Goal: Complete application form

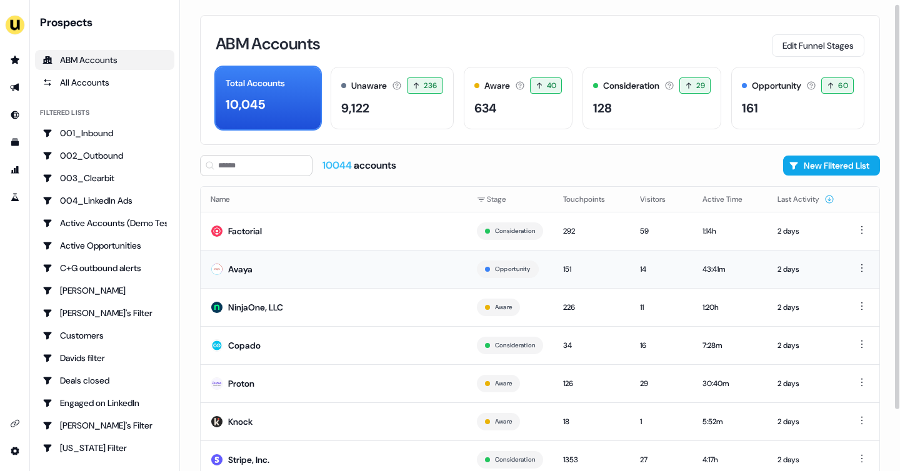
scroll to position [76, 0]
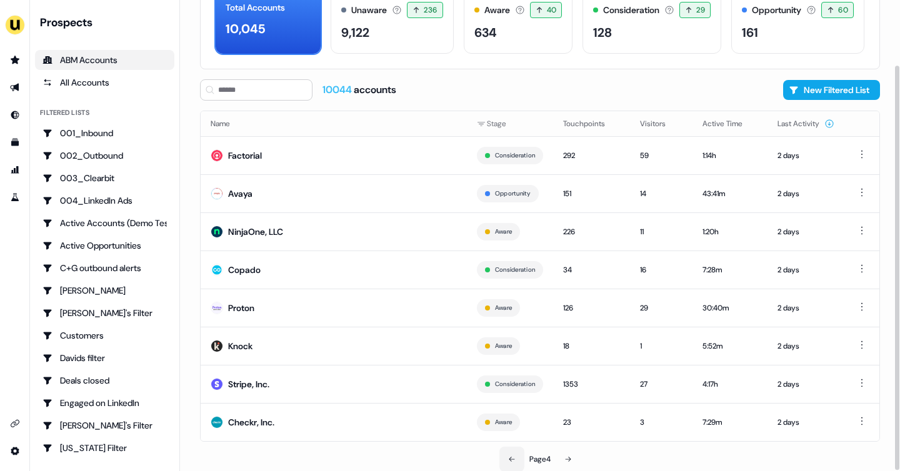
click at [508, 464] on button at bounding box center [511, 459] width 25 height 25
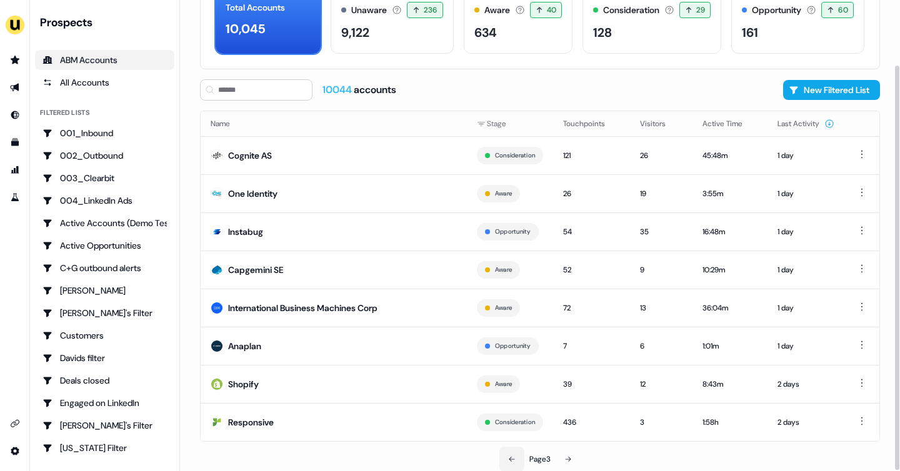
click at [508, 464] on button at bounding box center [511, 459] width 25 height 25
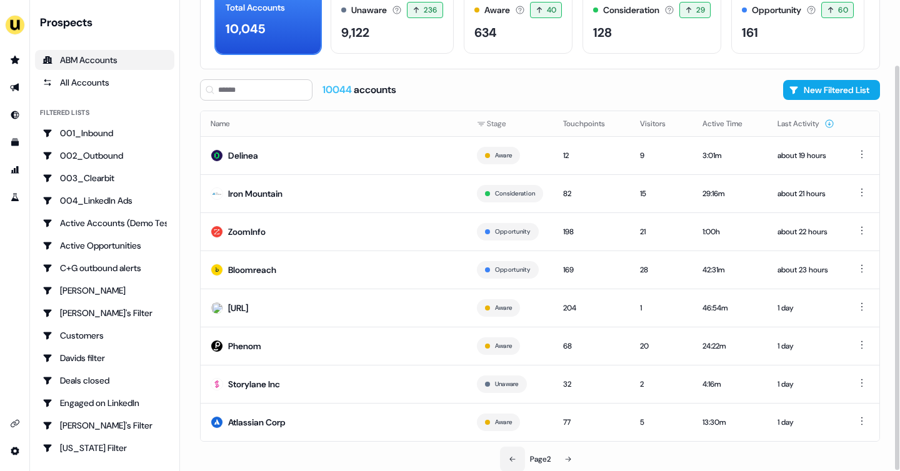
click at [508, 464] on button at bounding box center [512, 459] width 25 height 25
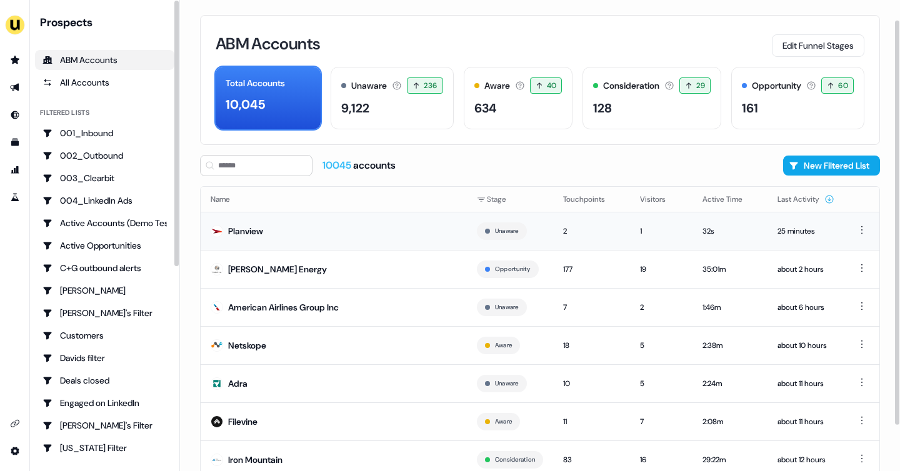
scroll to position [76, 0]
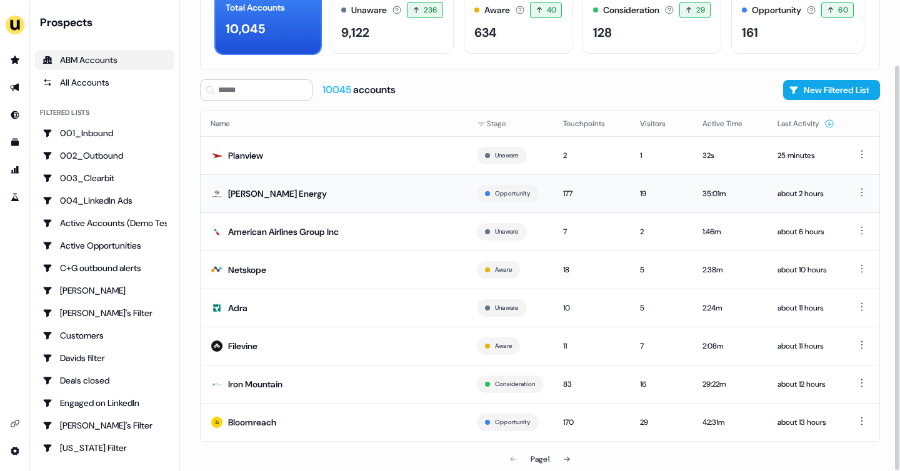
click at [274, 192] on div "Rystad Energy" at bounding box center [277, 194] width 99 height 13
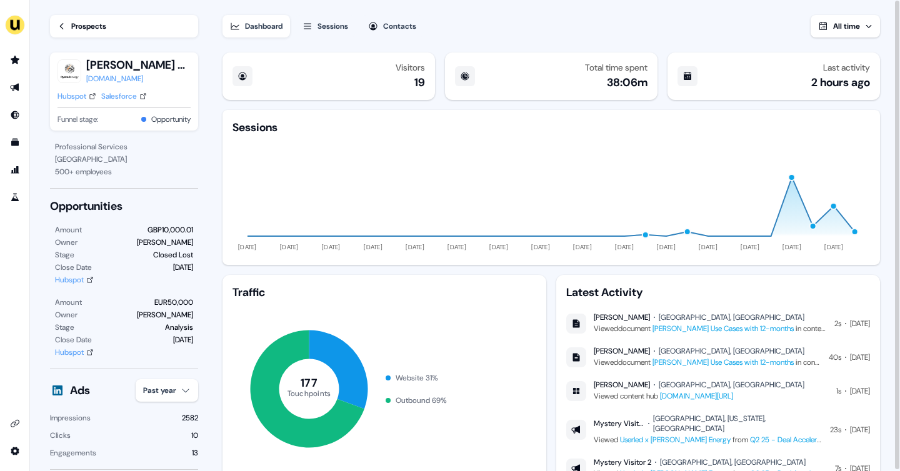
click at [71, 29] on div "Prospects" at bounding box center [88, 26] width 35 height 13
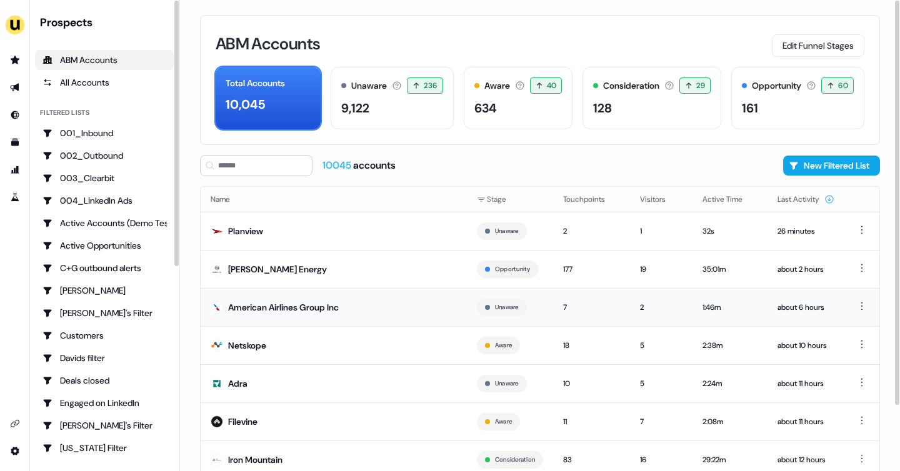
scroll to position [76, 0]
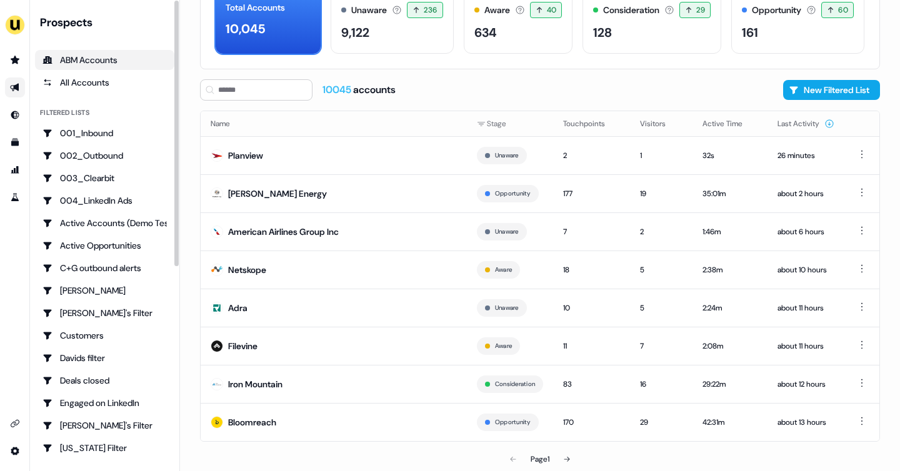
click at [19, 89] on icon "Go to outbound experience" at bounding box center [15, 88] width 10 height 10
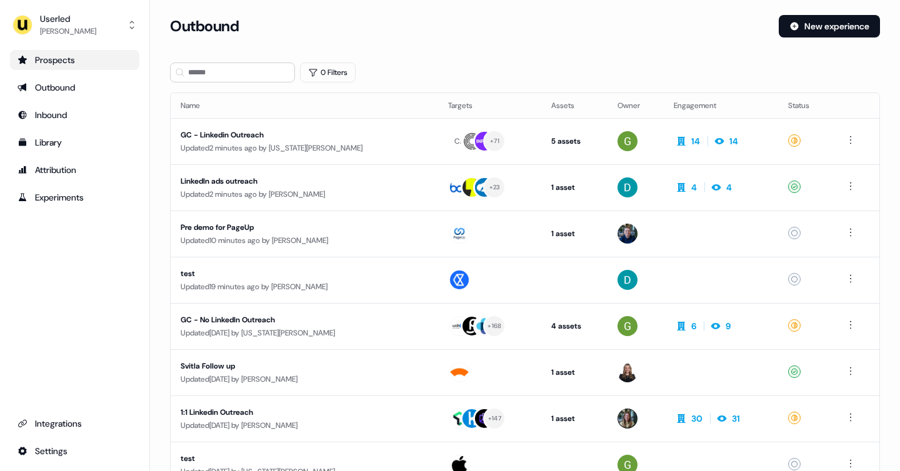
click at [67, 56] on div "Prospects" at bounding box center [75, 60] width 114 height 13
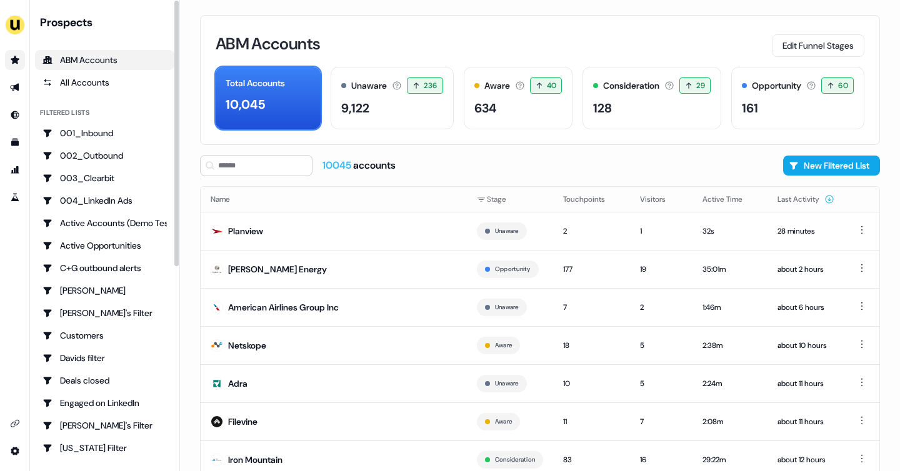
click at [76, 56] on div "ABM Accounts" at bounding box center [105, 60] width 124 height 13
click at [15, 94] on link "Go to outbound experience" at bounding box center [15, 88] width 20 height 20
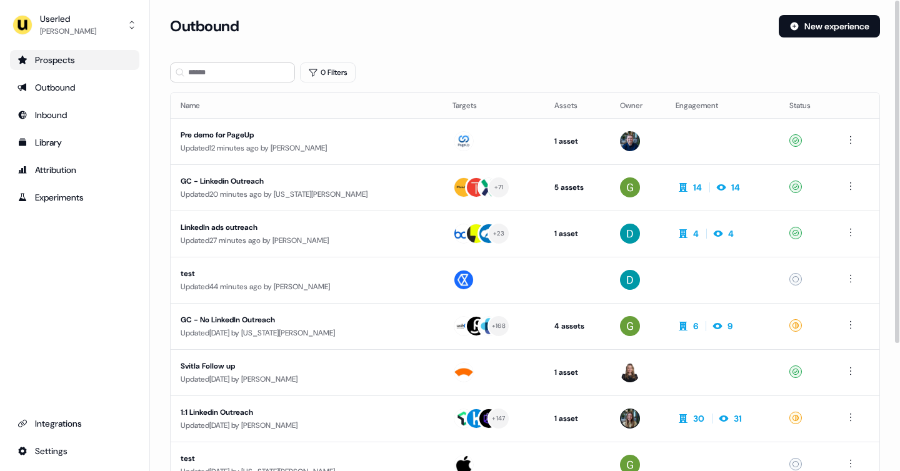
click at [60, 65] on div "Prospects" at bounding box center [75, 60] width 114 height 13
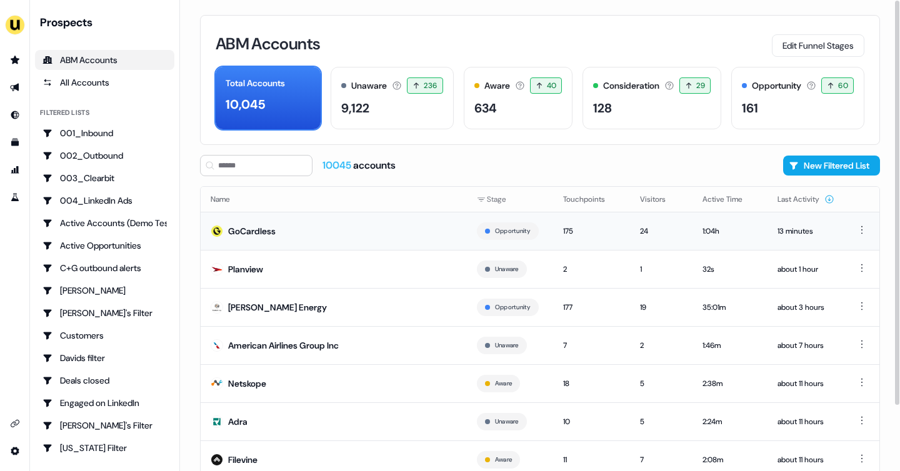
click at [253, 226] on div "GoCardless" at bounding box center [252, 231] width 48 height 13
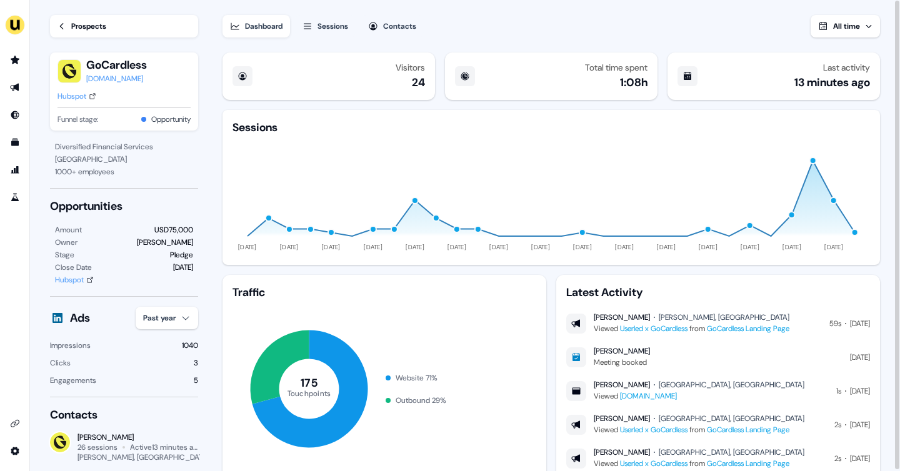
click at [61, 28] on icon at bounding box center [62, 26] width 9 height 9
click at [66, 29] on link "Prospects" at bounding box center [124, 26] width 148 height 23
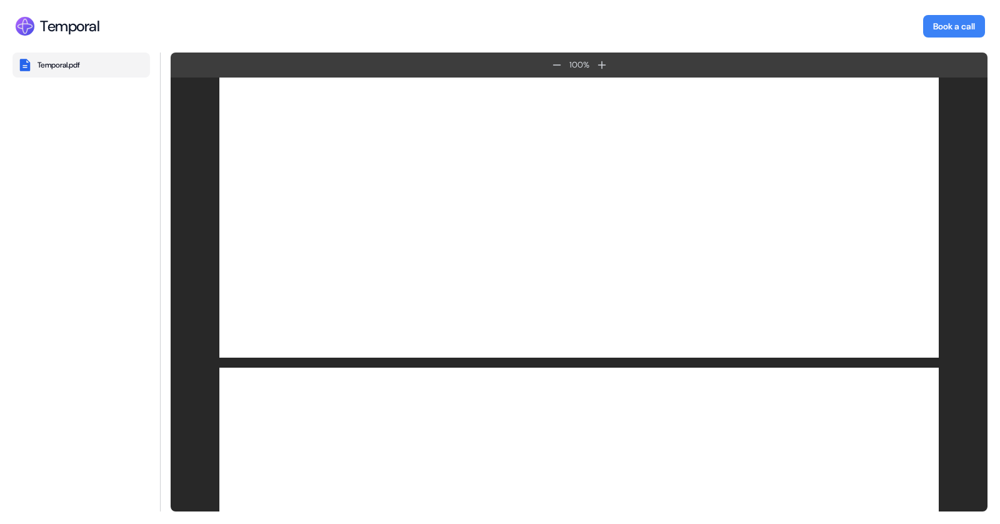
scroll to position [120, 0]
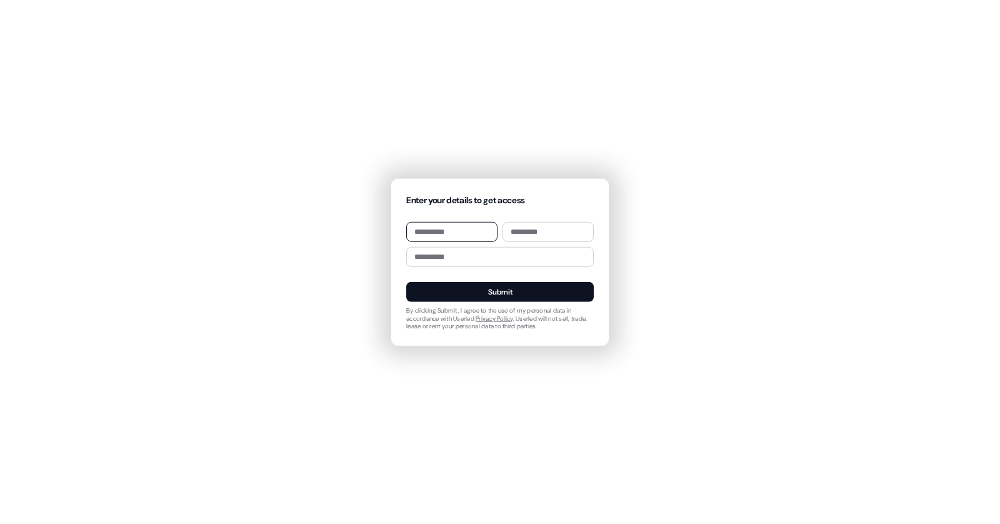
click at [432, 233] on input at bounding box center [451, 232] width 91 height 20
type input "****"
type input "*******"
type input "**********"
click at [477, 288] on button "Submit" at bounding box center [500, 292] width 188 height 20
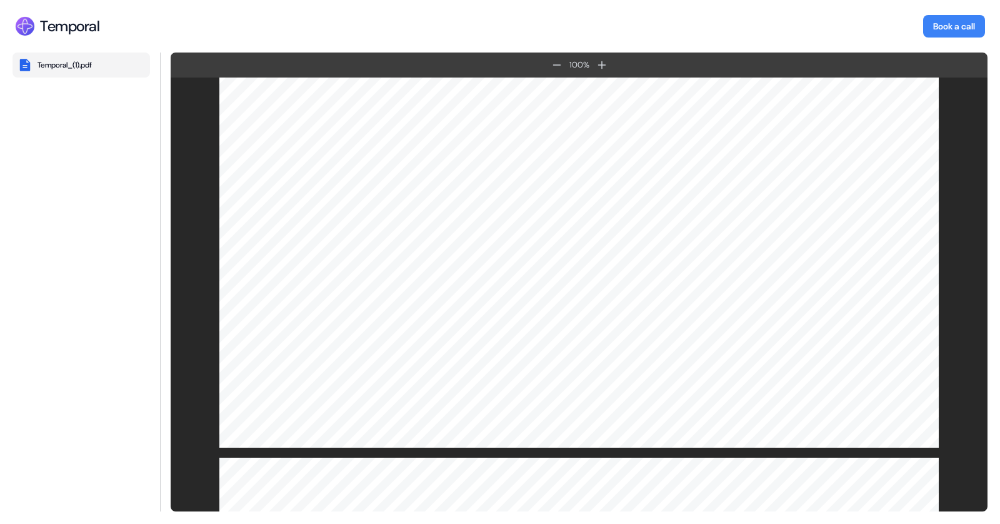
scroll to position [2553, 0]
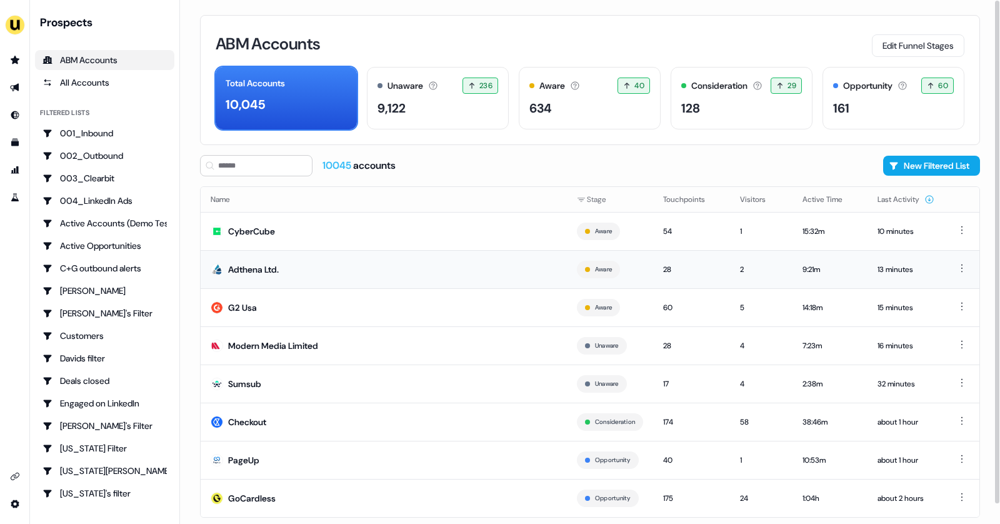
click at [265, 267] on div "Adthena Ltd." at bounding box center [253, 269] width 51 height 13
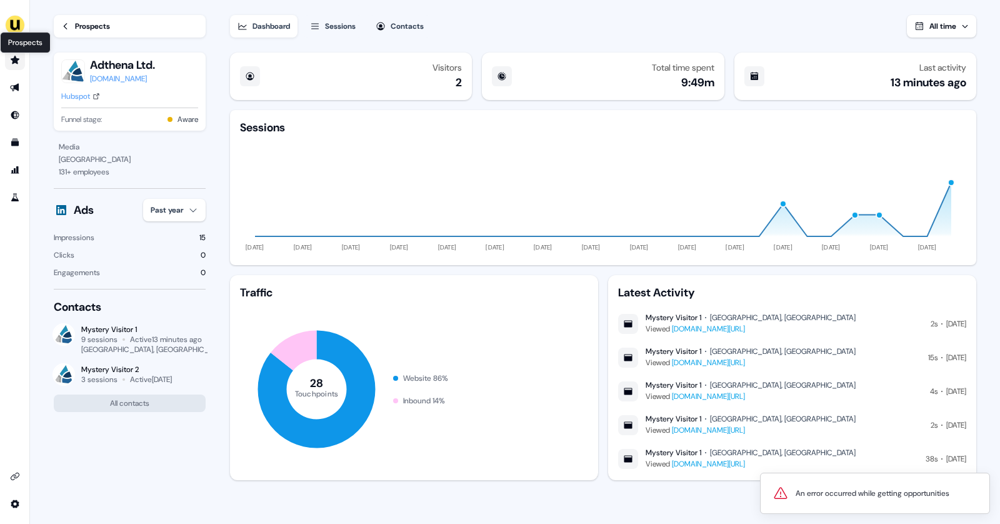
click at [10, 59] on icon "Go to prospects" at bounding box center [15, 60] width 10 height 10
